Goal: Navigation & Orientation: Find specific page/section

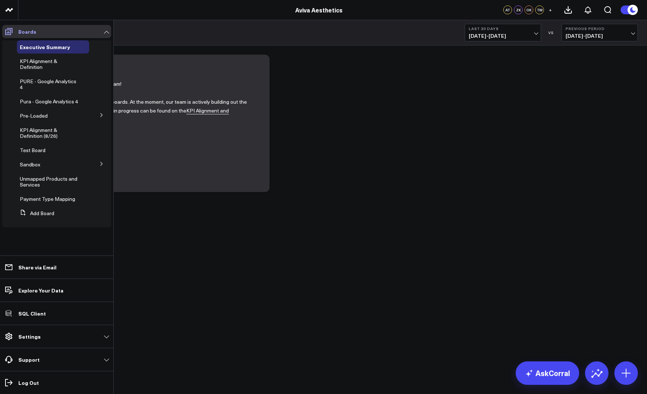
click at [12, 30] on icon at bounding box center [8, 31] width 9 height 9
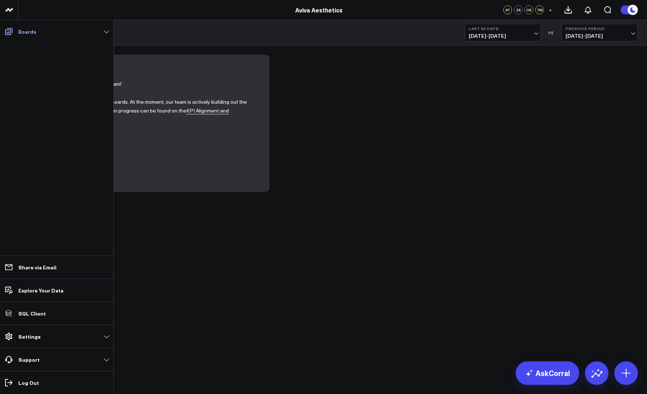
click at [12, 30] on icon at bounding box center [8, 31] width 9 height 9
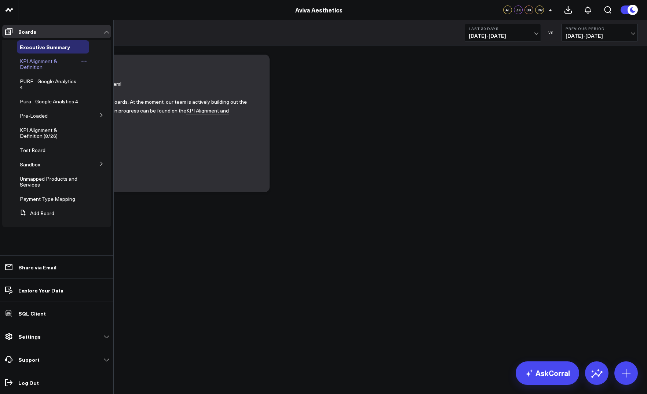
click at [26, 63] on span "KPI Alignment & Definition" at bounding box center [38, 64] width 37 height 13
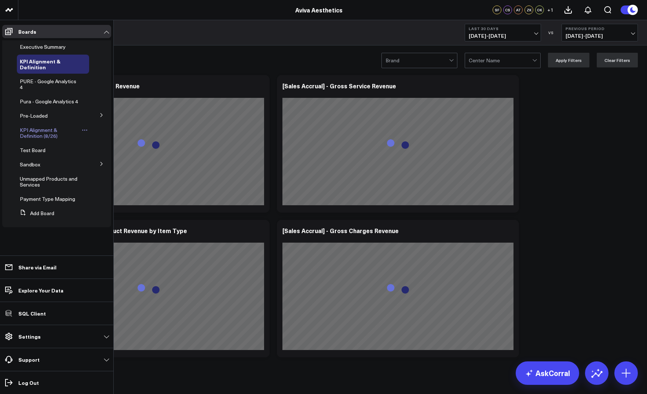
click at [29, 135] on span "KPI Alignment & Definition (8/26)" at bounding box center [39, 133] width 38 height 13
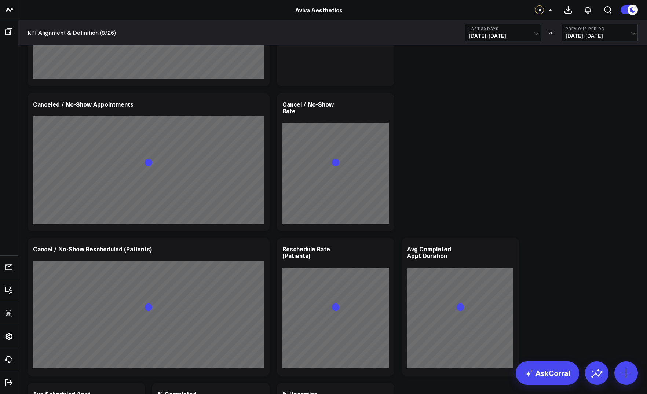
scroll to position [1691, 0]
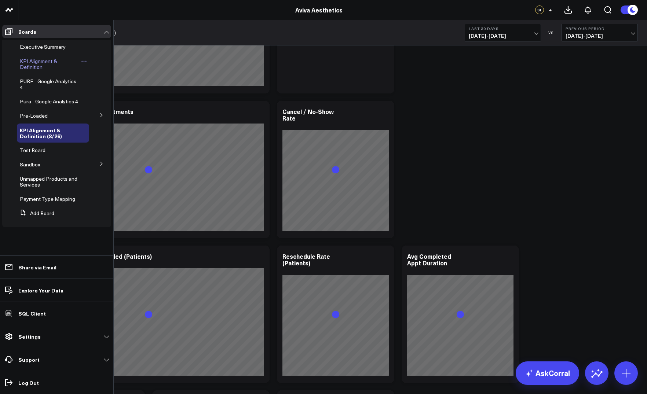
click at [30, 65] on span "KPI Alignment & Definition" at bounding box center [38, 64] width 37 height 13
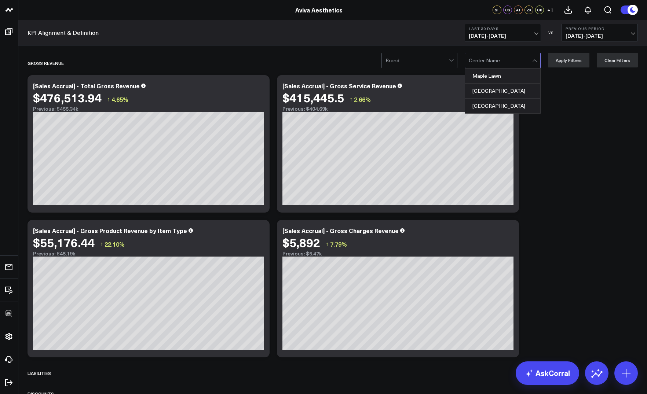
click at [518, 56] on div at bounding box center [500, 60] width 63 height 15
click at [407, 58] on div at bounding box center [416, 60] width 63 height 15
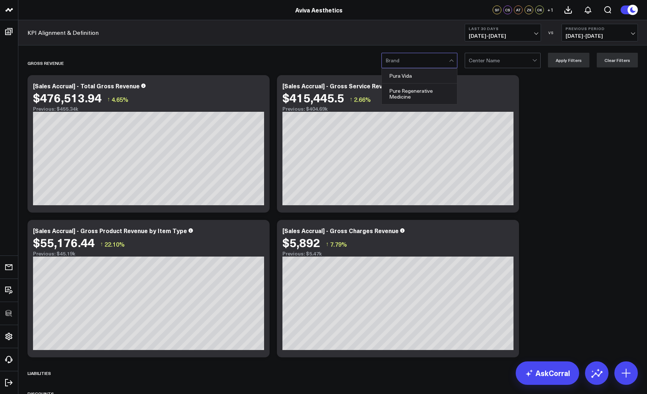
click at [395, 27] on div "KPI Alignment & Definition Last 30 Days 08/20/25 - 09/18/25 VS Previous Period …" at bounding box center [332, 32] width 629 height 25
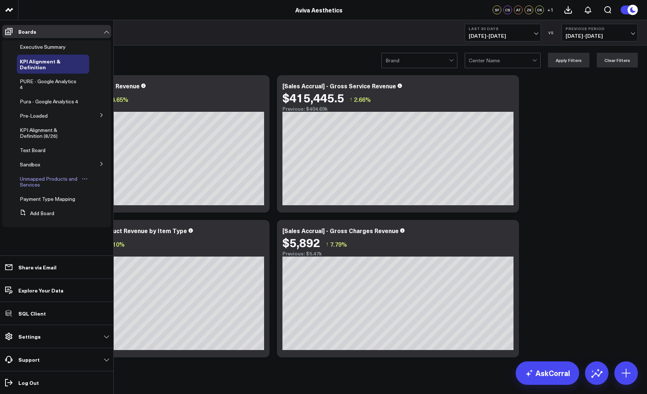
click at [25, 180] on span "Unmapped Products and Services" at bounding box center [49, 181] width 58 height 13
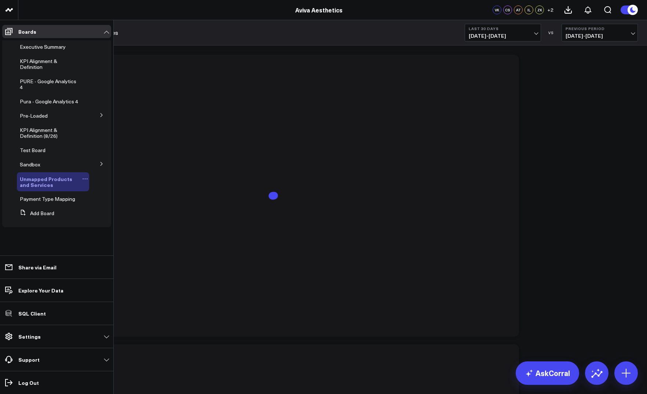
click at [84, 180] on icon at bounding box center [85, 179] width 6 height 6
click at [108, 188] on button "Edit Name" at bounding box center [120, 189] width 59 height 14
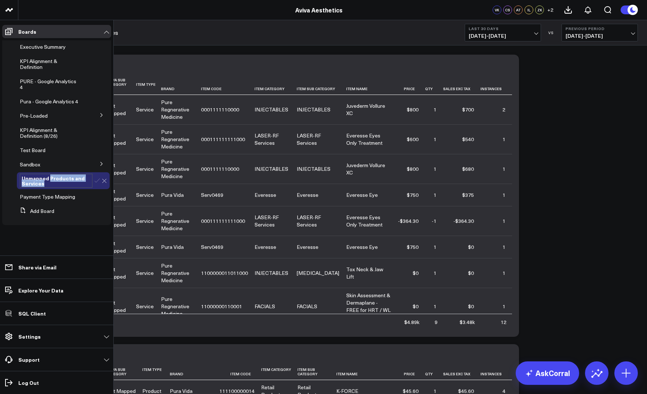
drag, startPoint x: 50, startPoint y: 177, endPoint x: 54, endPoint y: 184, distance: 8.7
click at [54, 184] on div "Unmapped Products and Services" at bounding box center [56, 181] width 73 height 14
